Goal: Information Seeking & Learning: Compare options

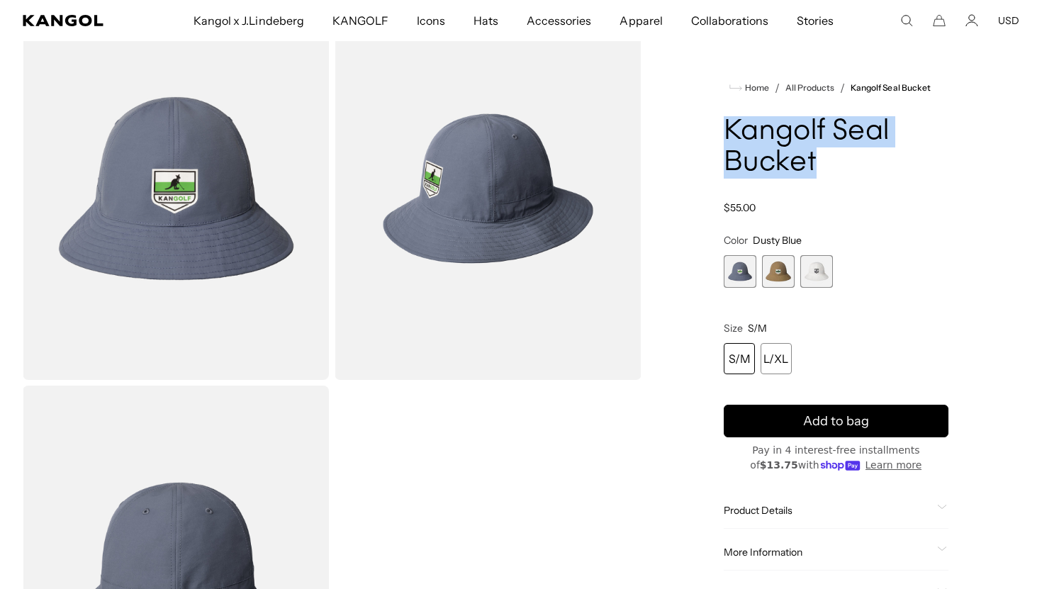
scroll to position [0, 292]
click at [781, 262] on span "2 of 3" at bounding box center [778, 271] width 33 height 33
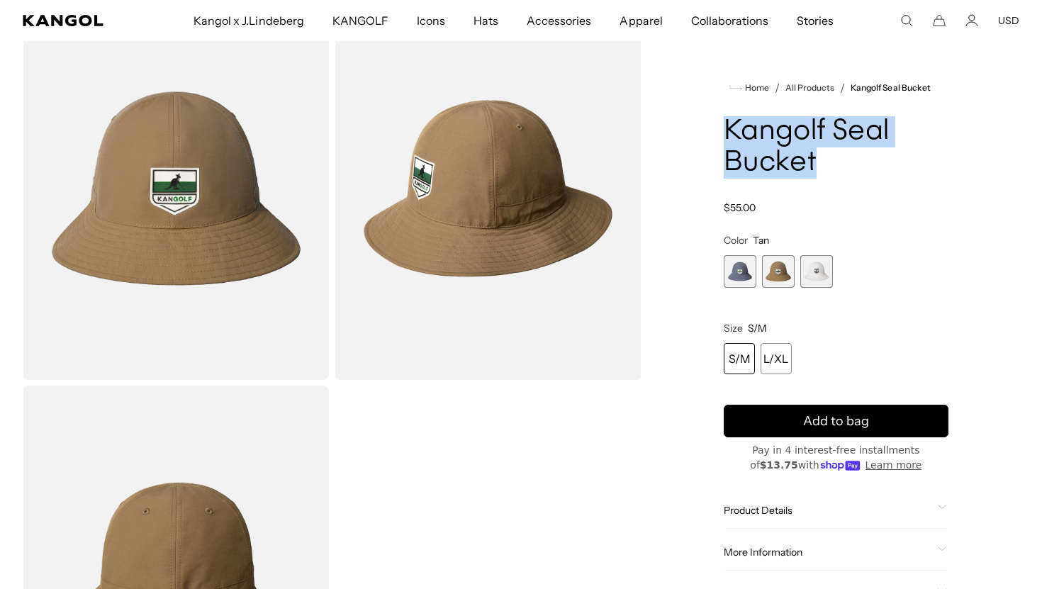
click at [829, 276] on span "3 of 3" at bounding box center [816, 271] width 33 height 33
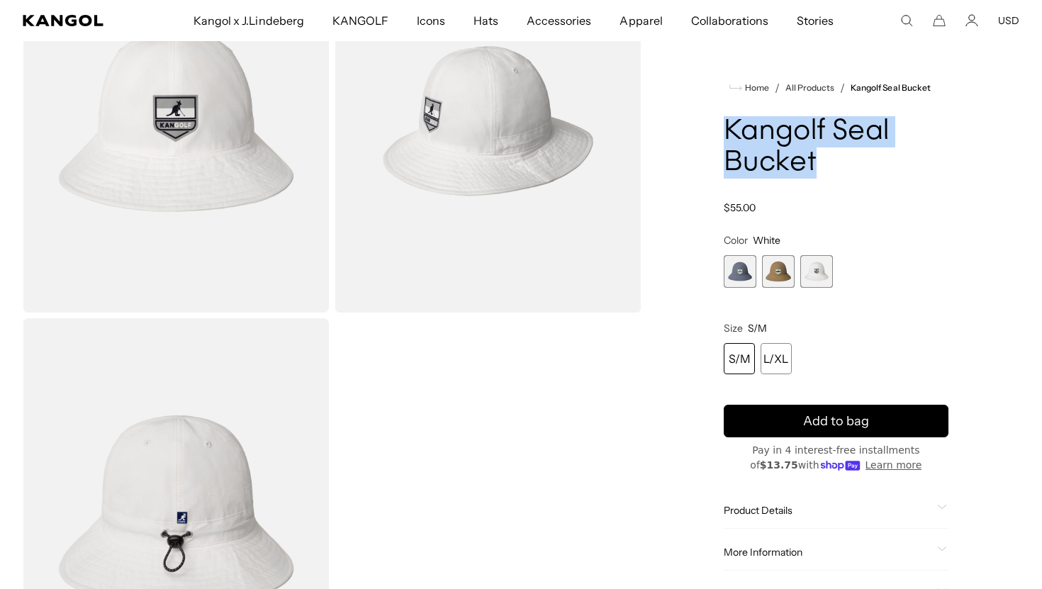
scroll to position [156, 0]
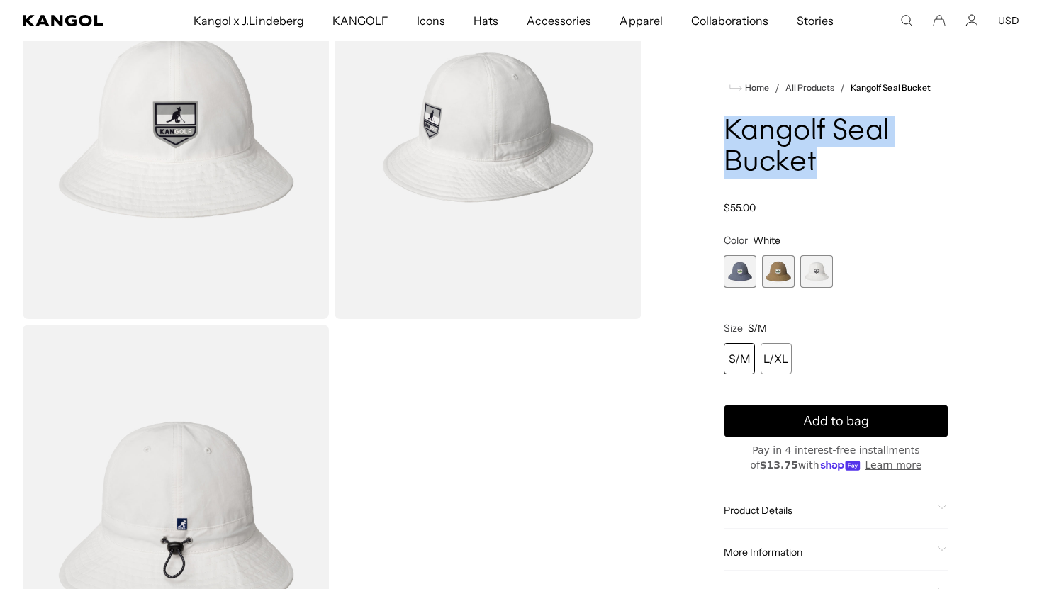
click at [736, 278] on span "1 of 3" at bounding box center [740, 271] width 33 height 33
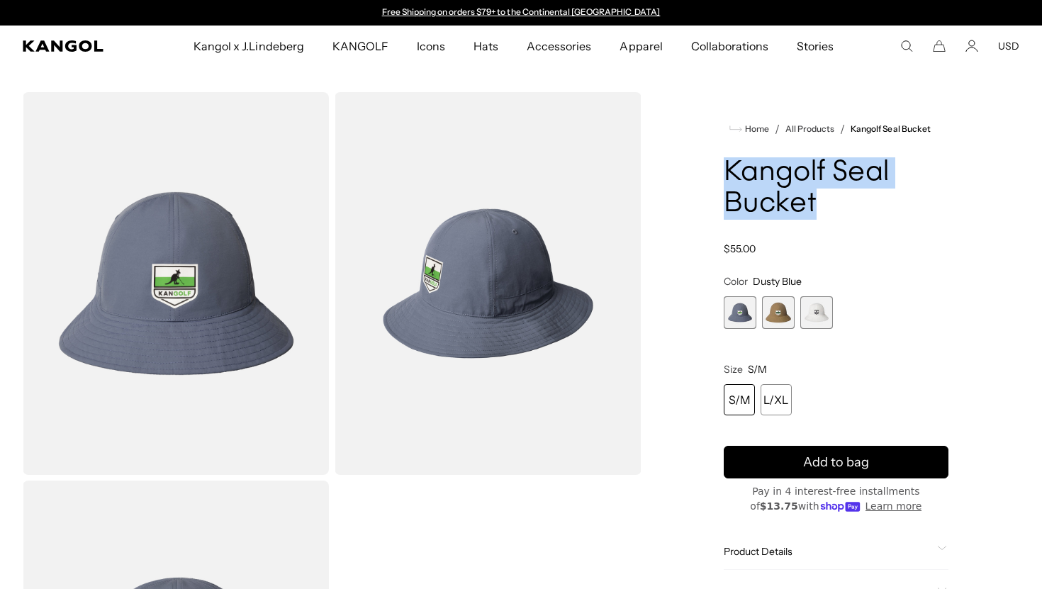
click at [792, 303] on span "2 of 3" at bounding box center [778, 312] width 33 height 33
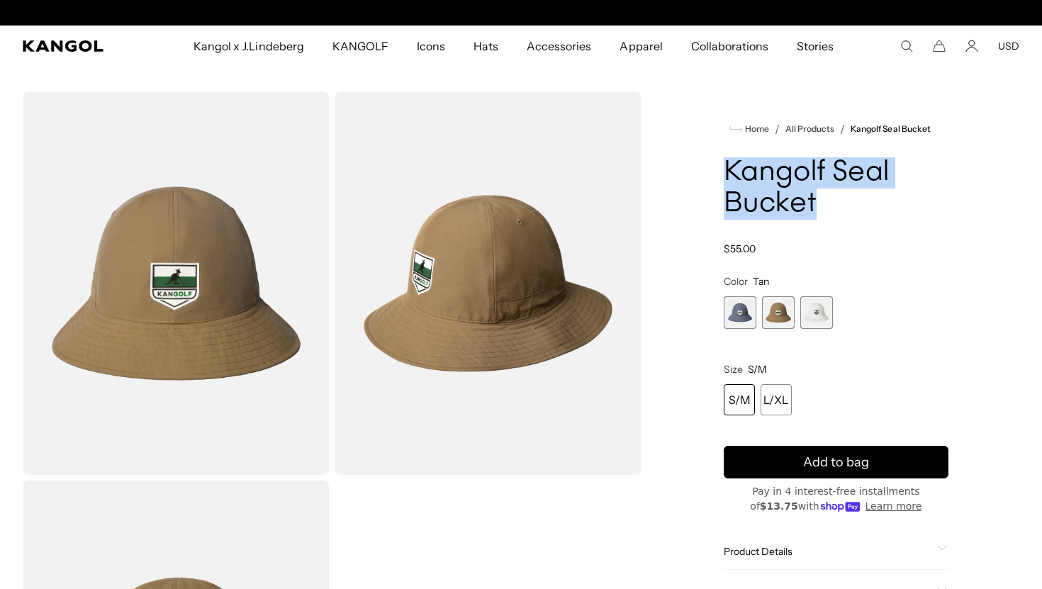
scroll to position [0, 292]
click at [748, 308] on span "1 of 3" at bounding box center [740, 312] width 33 height 33
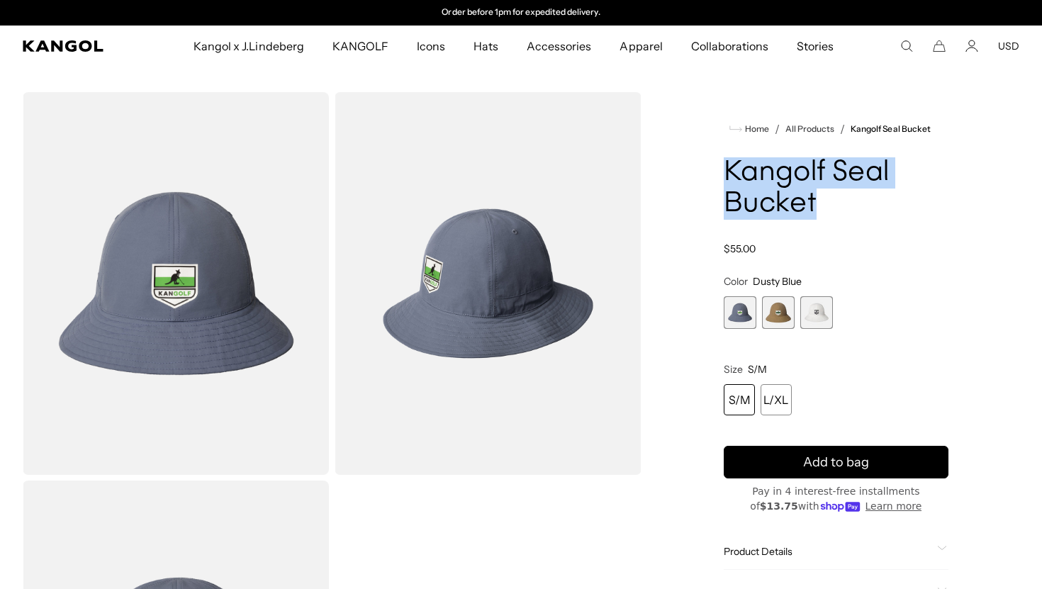
click at [777, 315] on span "2 of 3" at bounding box center [778, 312] width 33 height 33
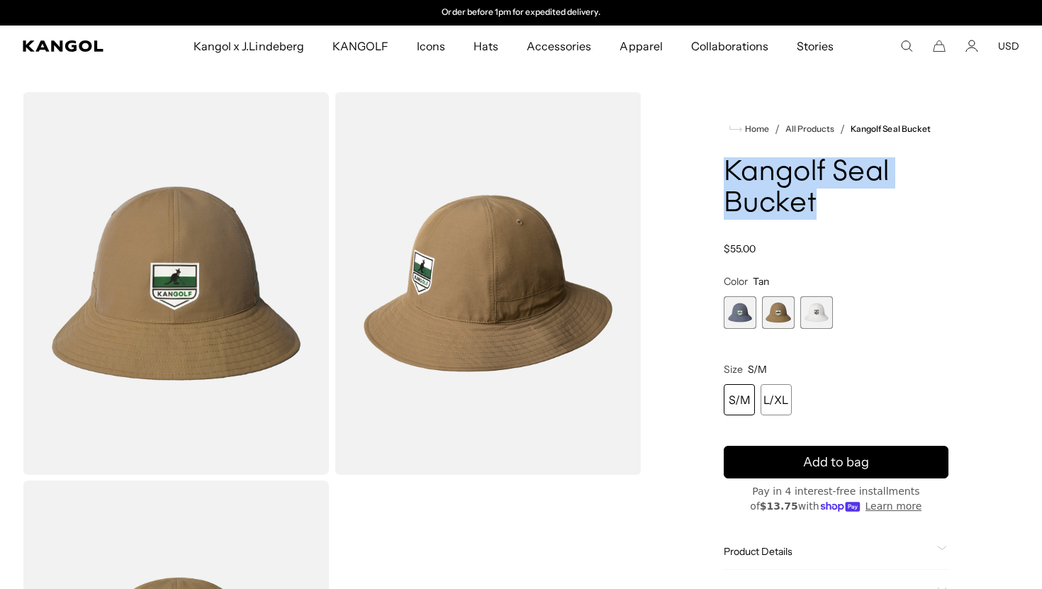
click at [807, 320] on span "3 of 3" at bounding box center [816, 312] width 33 height 33
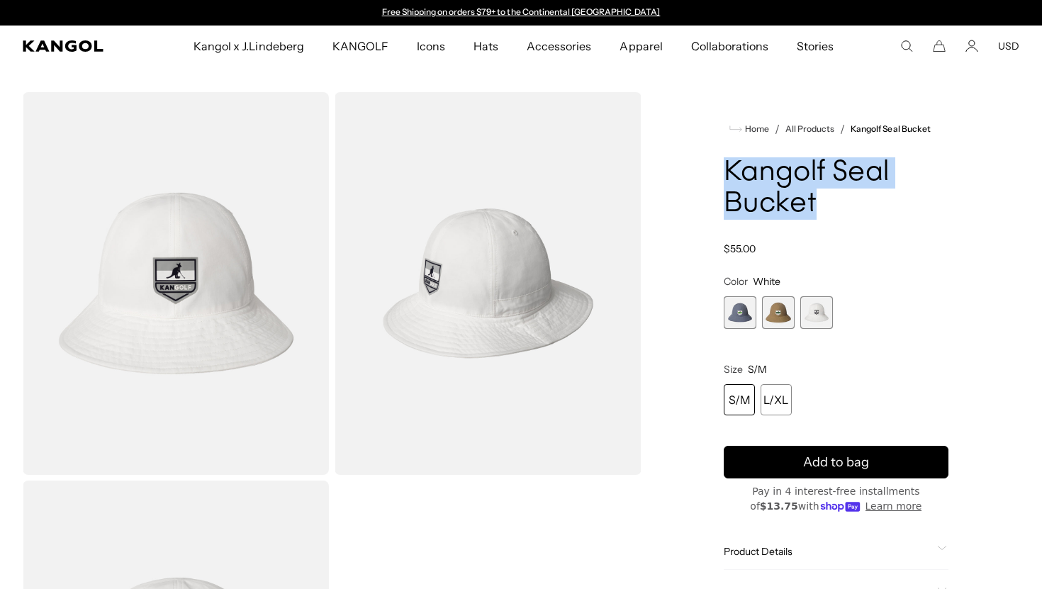
click at [731, 313] on span "1 of 3" at bounding box center [740, 312] width 33 height 33
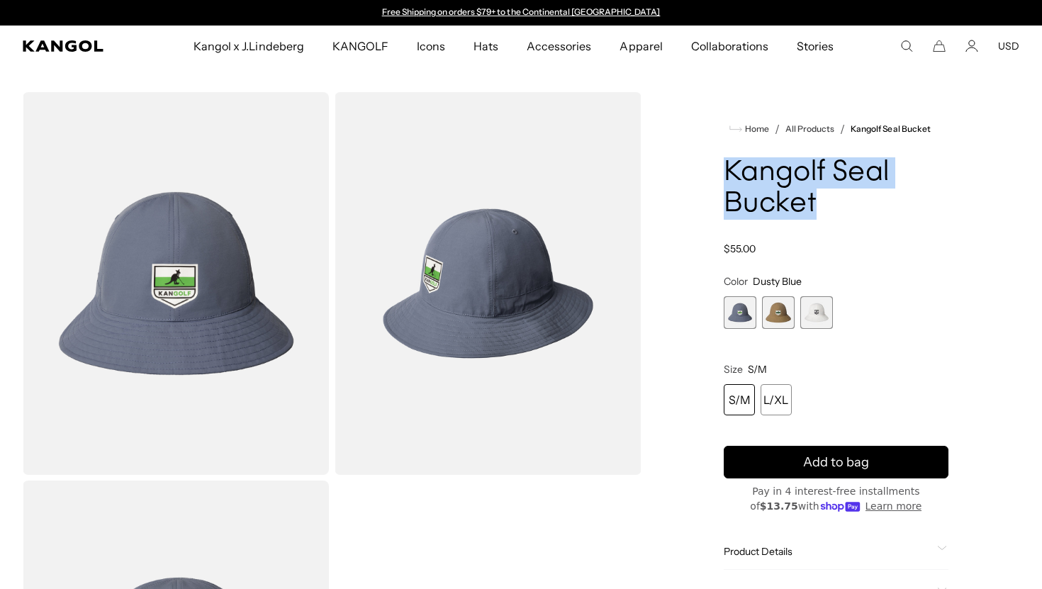
click at [828, 318] on span "3 of 3" at bounding box center [816, 312] width 33 height 33
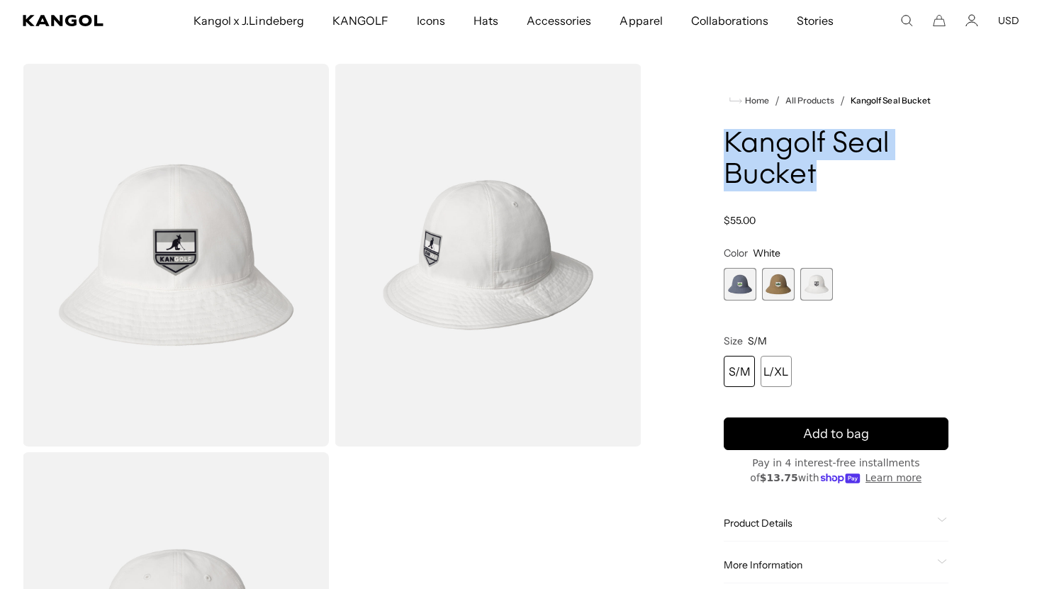
scroll to position [0, 292]
click at [752, 285] on span "1 of 3" at bounding box center [740, 284] width 33 height 33
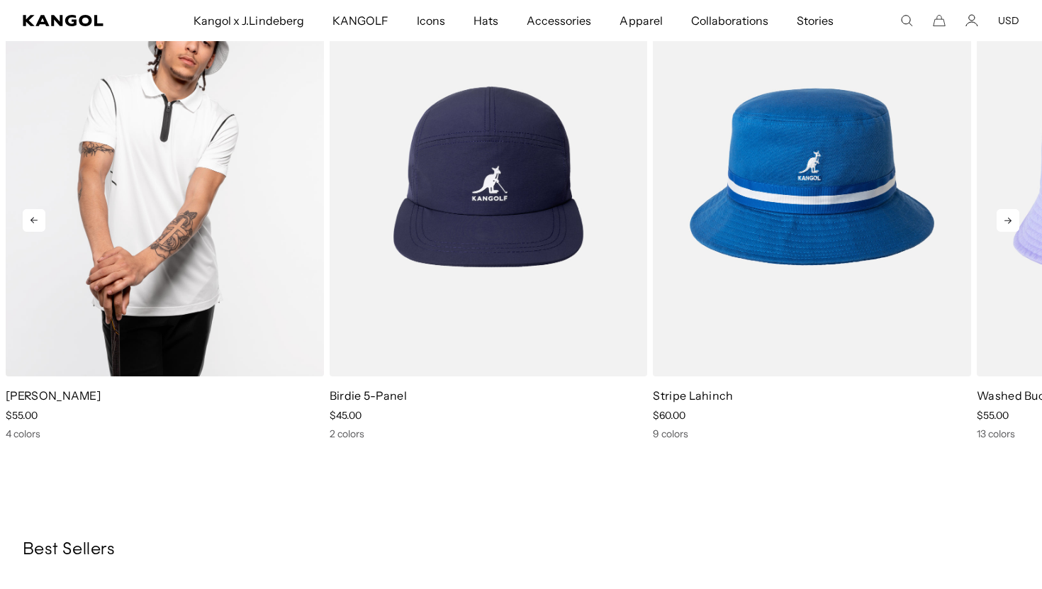
scroll to position [0, 292]
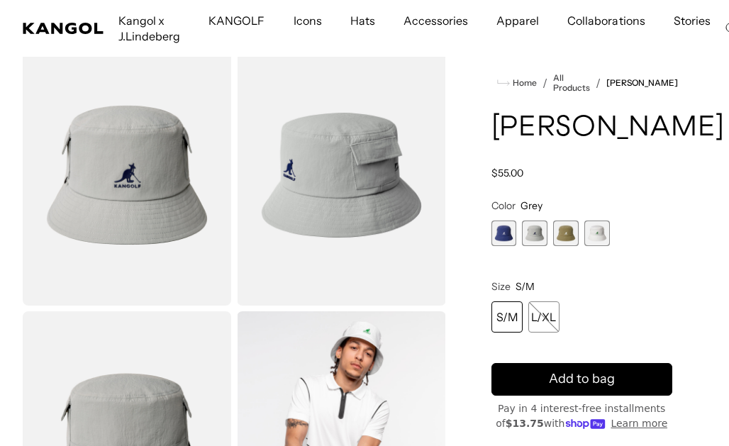
scroll to position [0, 292]
click at [559, 246] on span "3 of 4" at bounding box center [566, 233] width 26 height 26
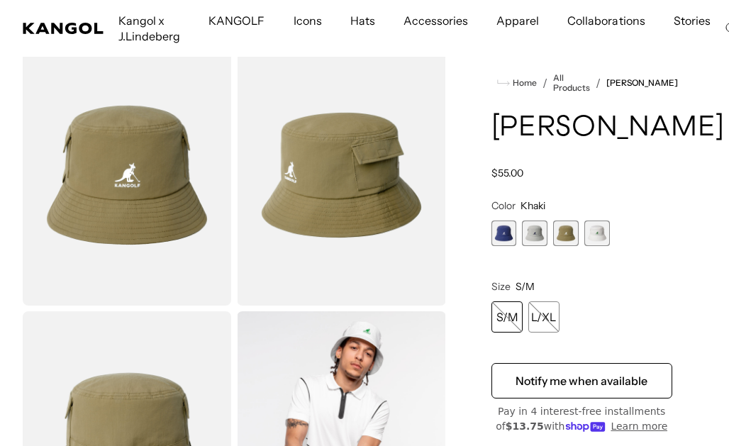
click at [500, 246] on span "1 of 4" at bounding box center [504, 233] width 26 height 26
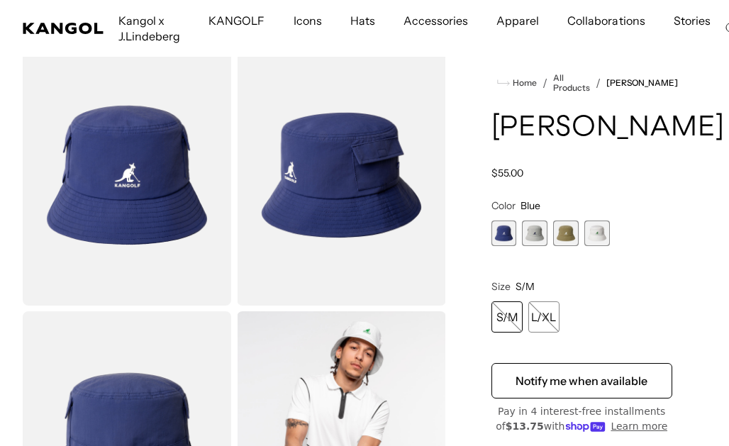
click at [537, 246] on span "2 of 4" at bounding box center [535, 233] width 26 height 26
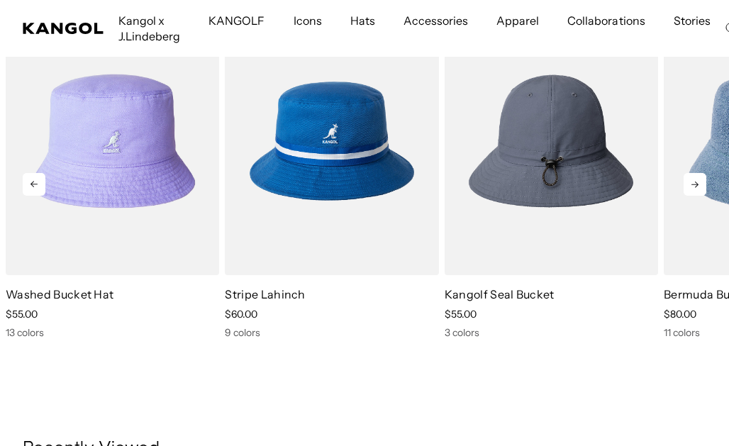
scroll to position [0, 292]
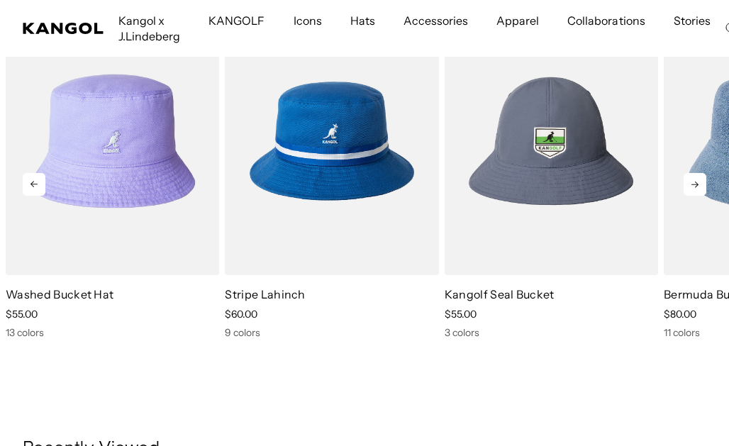
click at [693, 196] on icon at bounding box center [694, 184] width 23 height 23
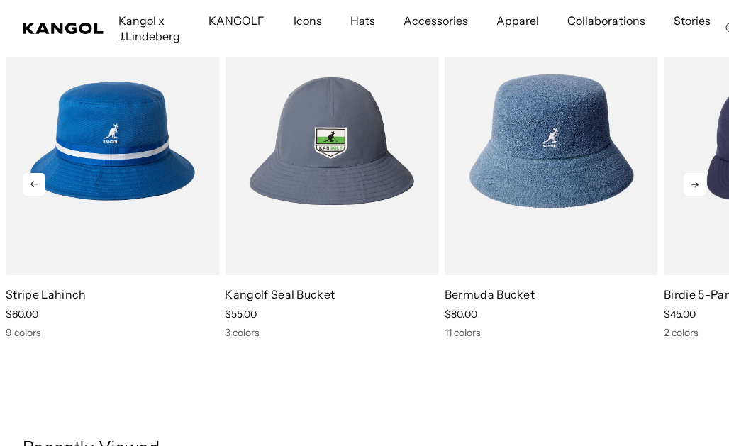
click at [700, 196] on icon at bounding box center [694, 184] width 23 height 23
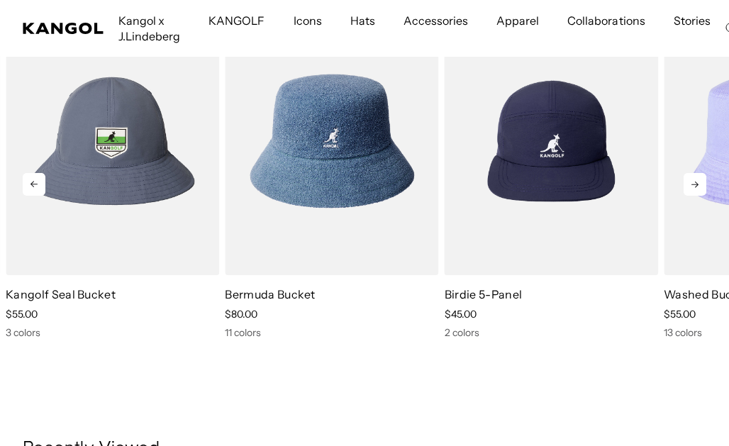
scroll to position [0, 0]
click at [700, 196] on icon at bounding box center [694, 184] width 23 height 23
